Goal: Information Seeking & Learning: Find specific fact

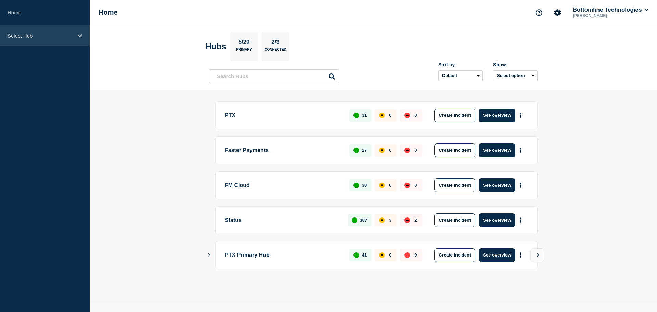
click at [41, 39] on div "Select Hub" at bounding box center [45, 35] width 90 height 21
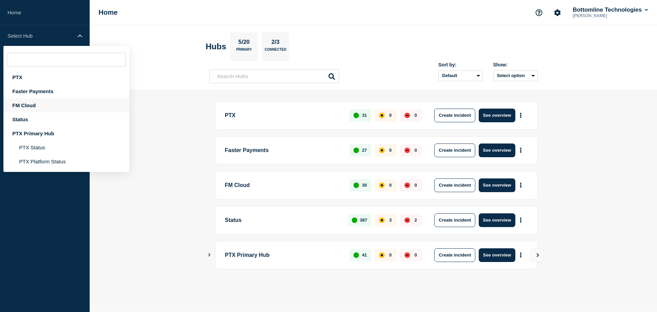
click at [55, 103] on div "FM Cloud" at bounding box center [66, 105] width 126 height 14
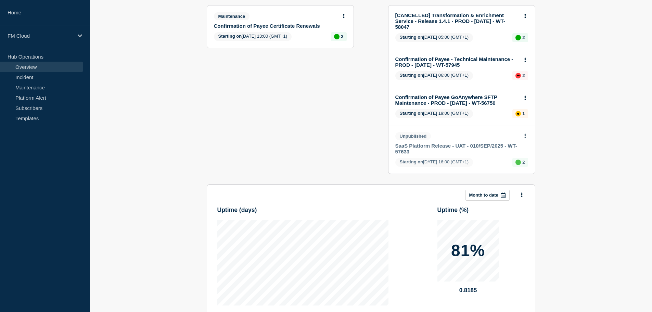
scroll to position [83, 0]
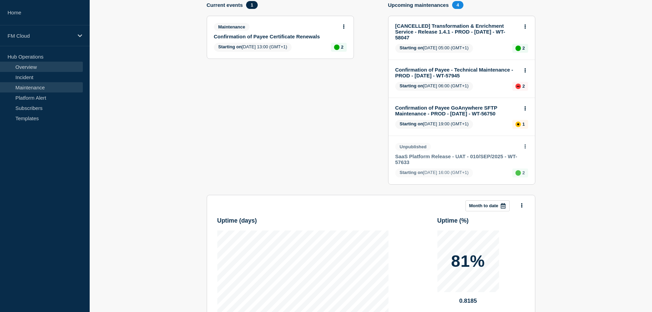
click at [32, 86] on link "Maintenance" at bounding box center [41, 87] width 83 height 10
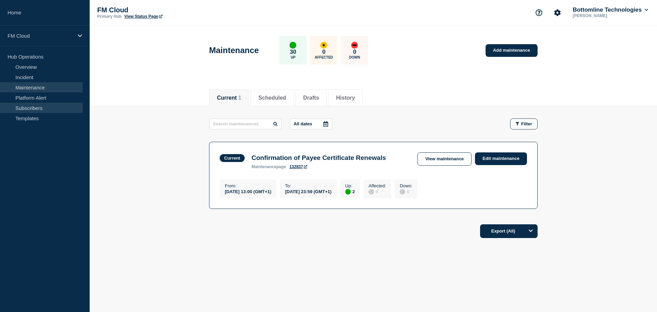
click at [28, 106] on link "Subscribers" at bounding box center [41, 108] width 83 height 10
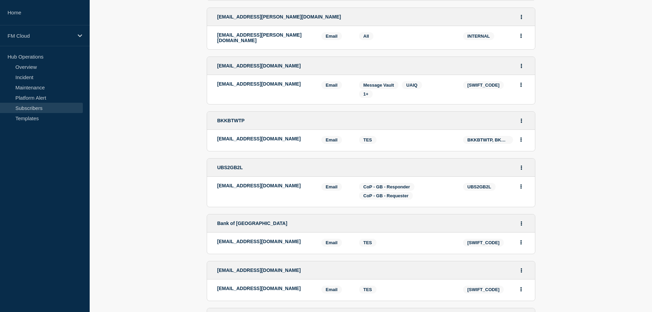
scroll to position [68, 0]
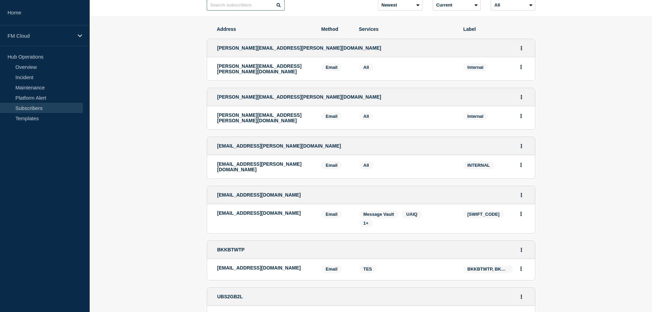
click at [237, 11] on input "text" at bounding box center [246, 5] width 78 height 11
paste input "Weatherbys"
type input "Weatherbys"
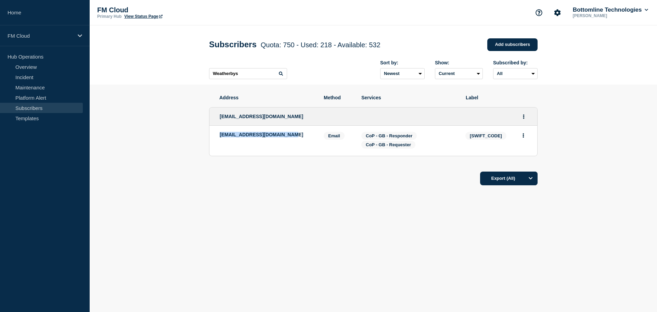
drag, startPoint x: 299, startPoint y: 136, endPoint x: 199, endPoint y: 133, distance: 99.6
click at [202, 133] on section "Address Method Services Label cop-outage@weatherbys.bank cop-outage@weatherbys.…" at bounding box center [373, 160] width 567 height 153
copy p "[EMAIL_ADDRESS][DOMAIN_NAME]"
